Goal: Check status

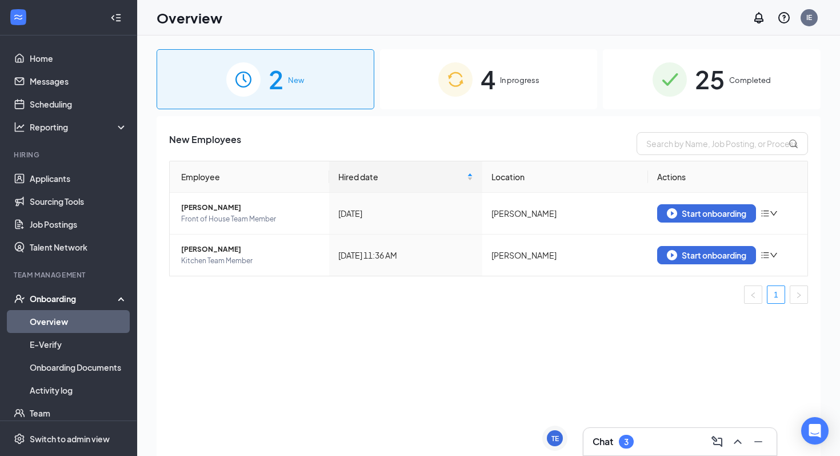
click at [671, 72] on img at bounding box center [670, 79] width 34 height 34
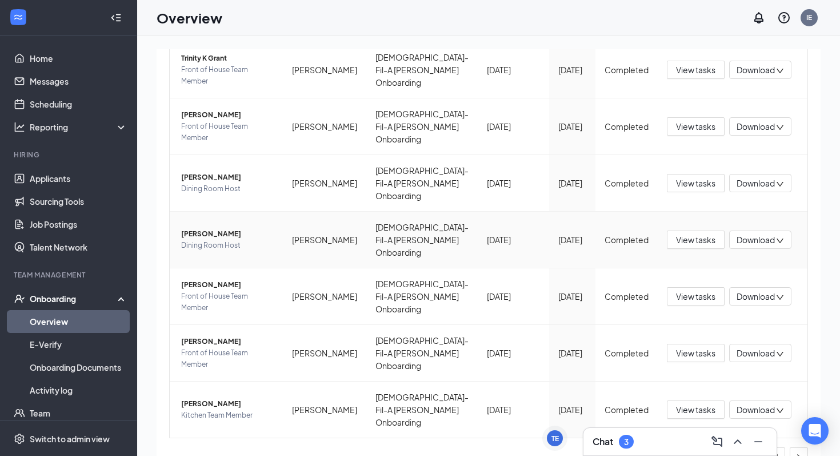
scroll to position [355, 0]
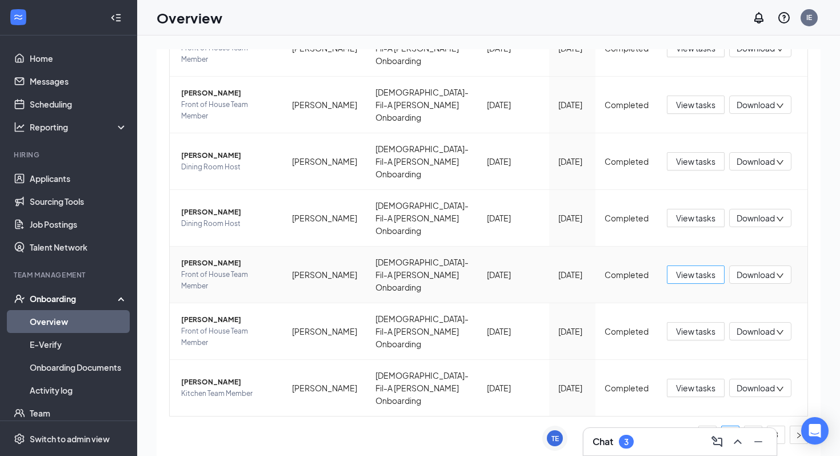
click at [698, 275] on span "View tasks" at bounding box center [695, 274] width 39 height 13
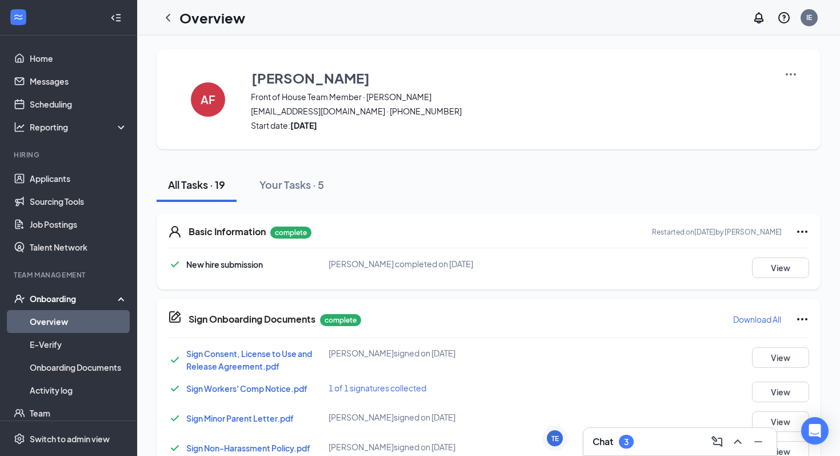
click at [796, 235] on icon "Ellipses" at bounding box center [803, 232] width 14 height 14
click at [699, 267] on div "New hire submission [PERSON_NAME] completed on [DATE] View" at bounding box center [488, 267] width 641 height 21
click at [762, 272] on button "View" at bounding box center [780, 267] width 57 height 21
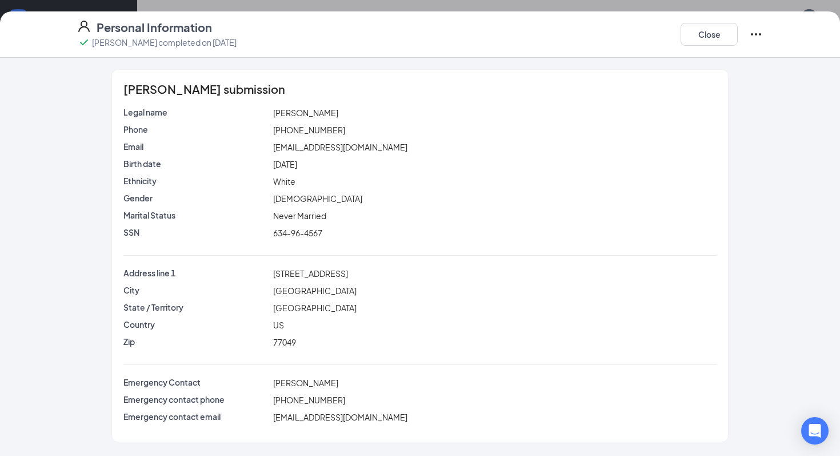
scroll to position [140, 0]
click at [705, 35] on button "Close" at bounding box center [709, 34] width 57 height 23
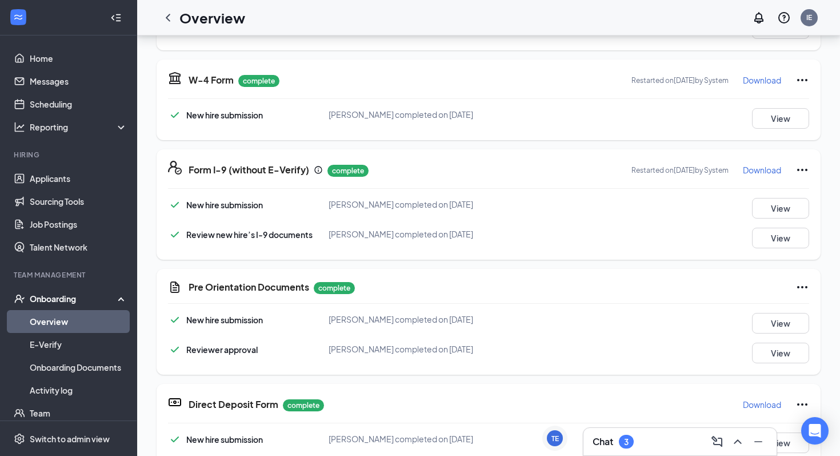
scroll to position [163, 0]
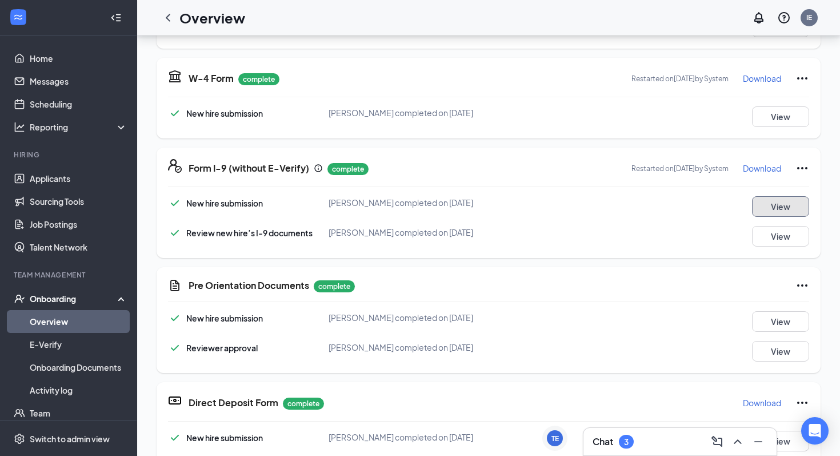
click at [774, 213] on button "View" at bounding box center [780, 206] width 57 height 21
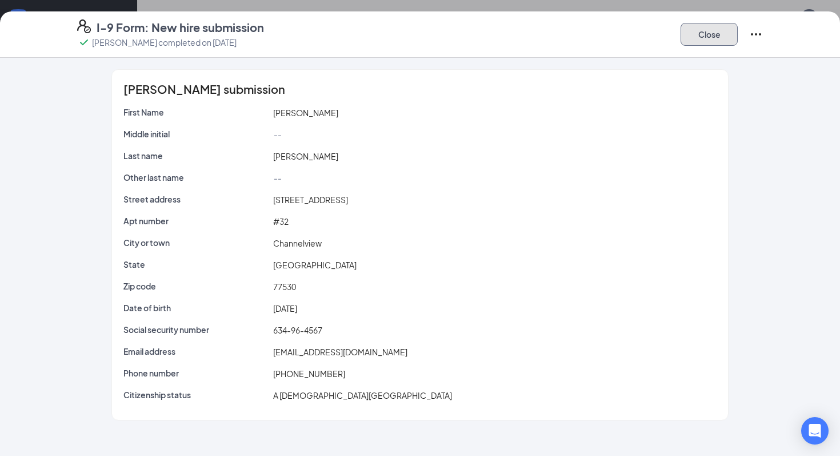
click at [724, 41] on button "Close" at bounding box center [709, 34] width 57 height 23
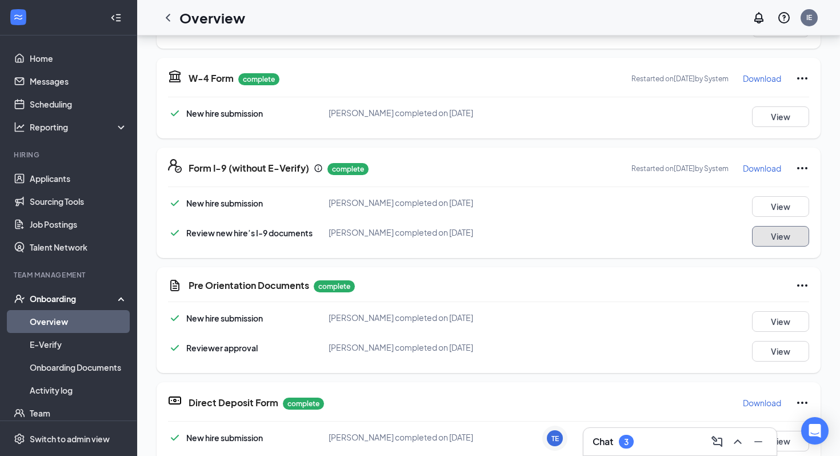
click at [769, 231] on button "View" at bounding box center [780, 236] width 57 height 21
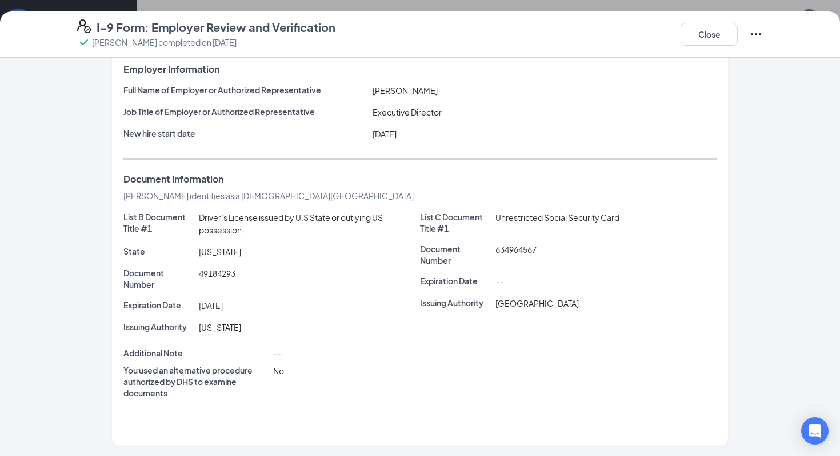
scroll to position [182, 0]
click at [713, 35] on button "Close" at bounding box center [709, 34] width 57 height 23
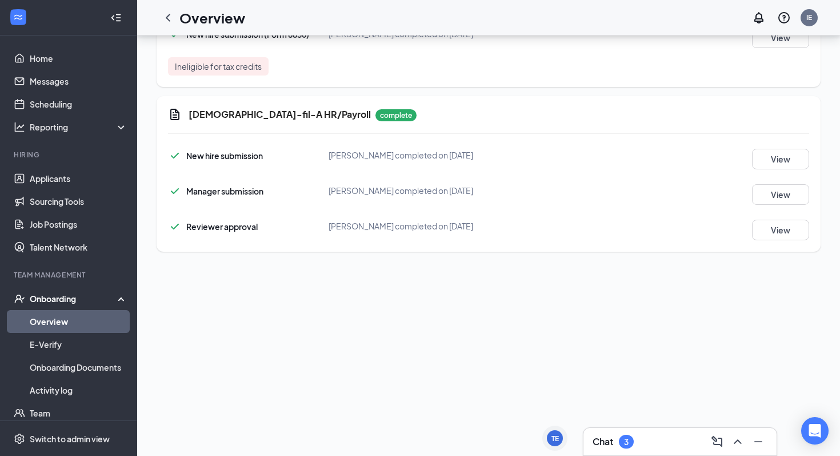
scroll to position [293, 0]
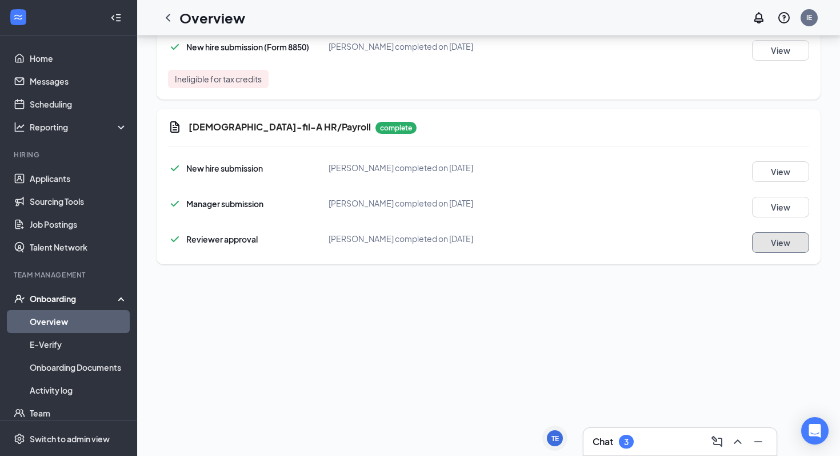
click at [775, 241] on button "View" at bounding box center [780, 242] width 57 height 21
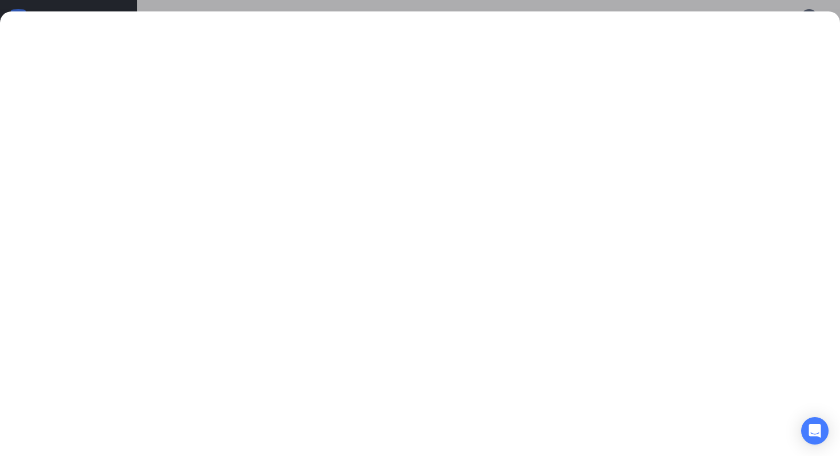
scroll to position [784, 0]
